Goal: Check status: Check status

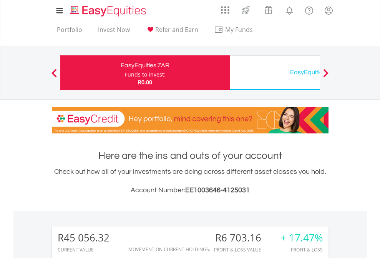
click at [125, 73] on div "Funds to invest:" at bounding box center [145, 75] width 41 height 8
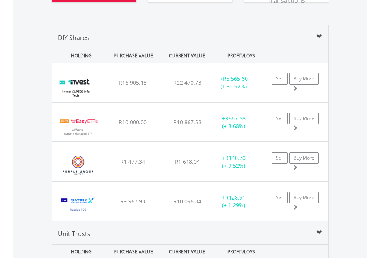
scroll to position [885, 0]
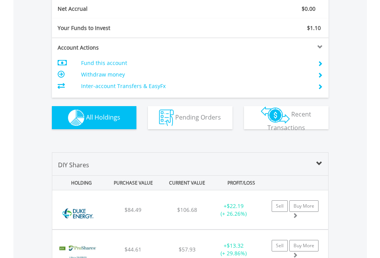
scroll to position [870, 0]
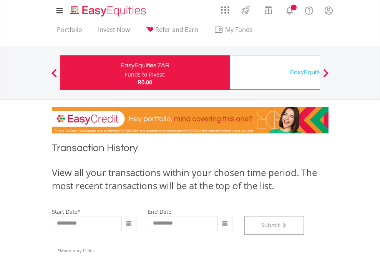
scroll to position [312, 0]
click at [275, 73] on div "EasyEquities USD" at bounding box center [314, 72] width 160 height 11
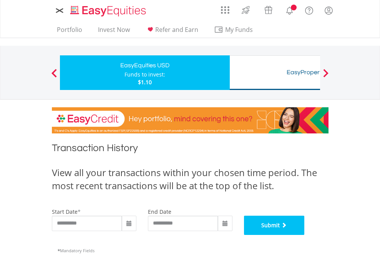
click at [305, 235] on button "Submit" at bounding box center [274, 224] width 61 height 19
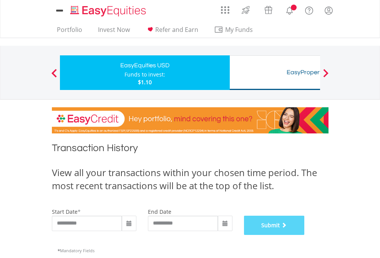
scroll to position [312, 0]
